Goal: Transaction & Acquisition: Purchase product/service

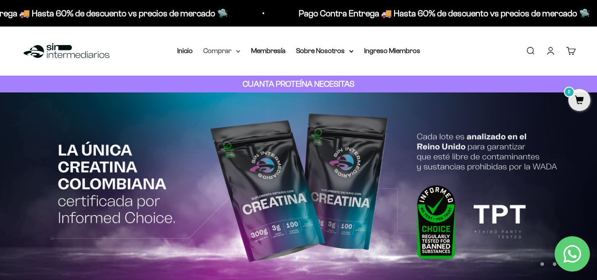
click at [231, 51] on summary "Comprar" at bounding box center [221, 50] width 37 height 11
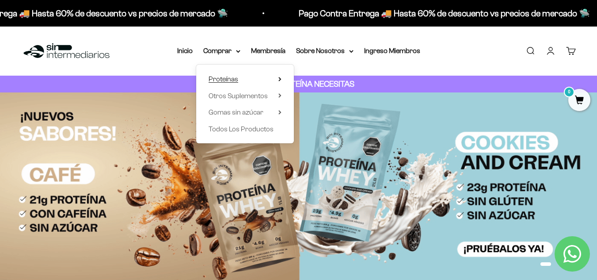
click at [232, 79] on span "Proteínas" at bounding box center [224, 79] width 30 height 8
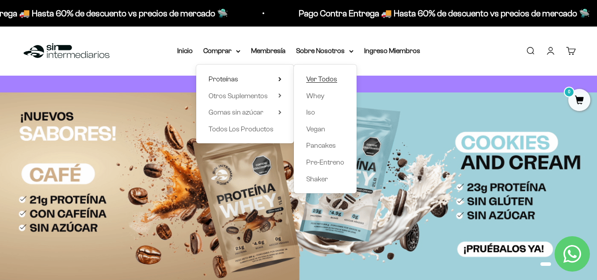
click at [322, 75] on span "Ver Todos" at bounding box center [321, 79] width 31 height 8
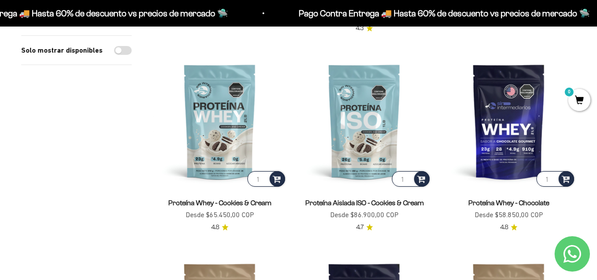
scroll to position [295, 0]
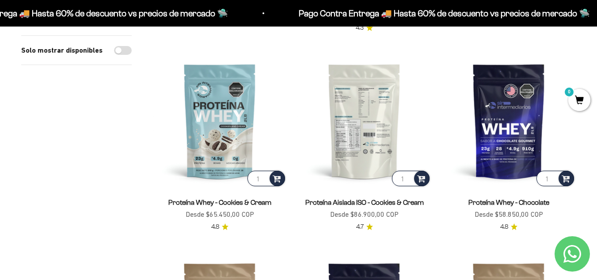
click at [357, 150] on img at bounding box center [364, 121] width 134 height 134
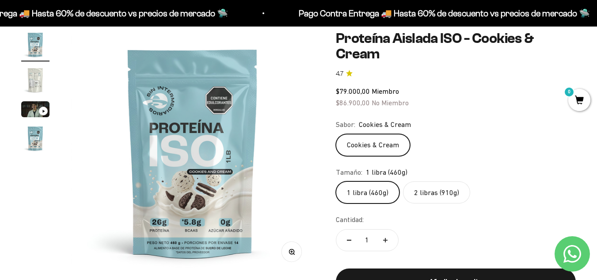
click at [32, 108] on img "Ir al artículo 3" at bounding box center [35, 109] width 28 height 16
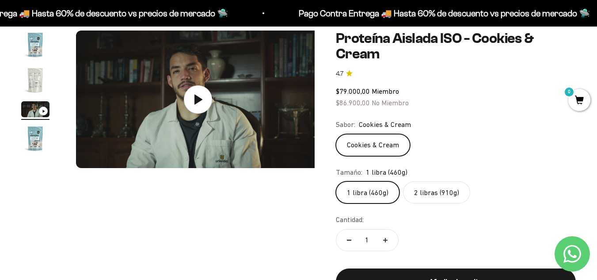
scroll to position [0, 499]
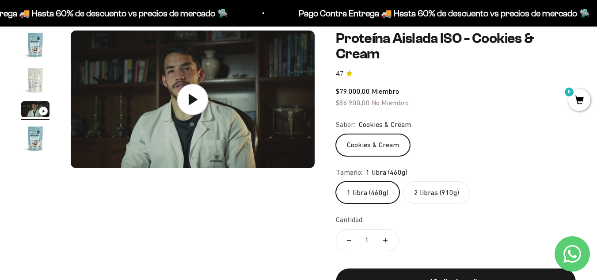
click at [183, 102] on icon at bounding box center [192, 99] width 31 height 31
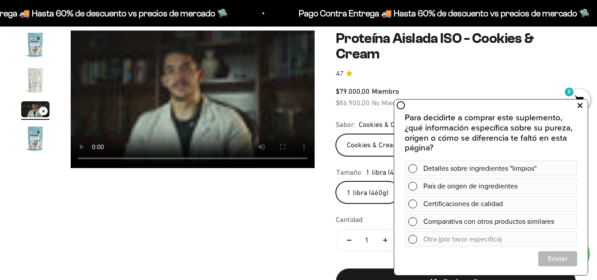
drag, startPoint x: 581, startPoint y: 109, endPoint x: 896, endPoint y: 259, distance: 349.1
click at [581, 109] on icon at bounding box center [580, 105] width 5 height 11
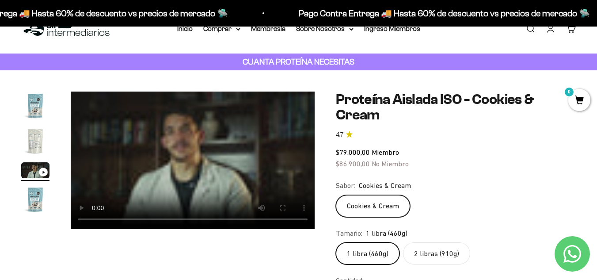
scroll to position [23, 0]
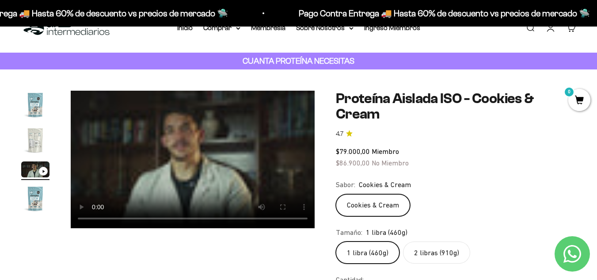
click at [439, 251] on label "2 libras (910g)" at bounding box center [436, 252] width 67 height 22
click at [336, 241] on input "2 libras (910g)" at bounding box center [335, 241] width 0 height 0
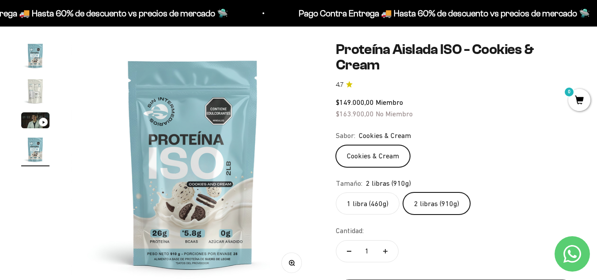
scroll to position [74, 0]
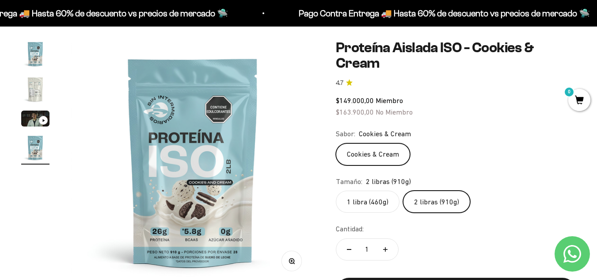
click at [374, 199] on label "1 libra (460g)" at bounding box center [368, 201] width 64 height 22
click at [336, 190] on input "1 libra (460g)" at bounding box center [335, 190] width 0 height 0
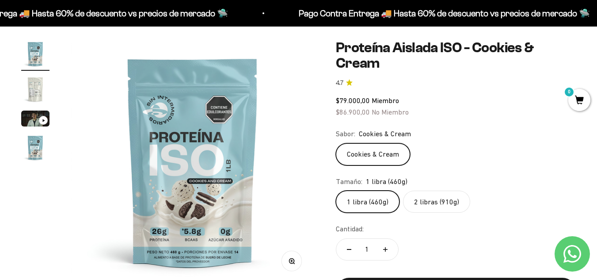
click at [414, 203] on label "2 libras (910g)" at bounding box center [436, 201] width 67 height 22
click at [336, 190] on input "2 libras (910g)" at bounding box center [335, 190] width 0 height 0
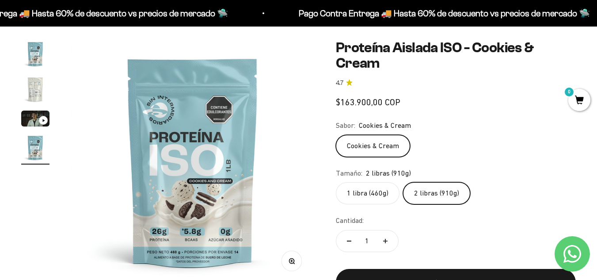
scroll to position [0, 747]
